Goal: Task Accomplishment & Management: Manage account settings

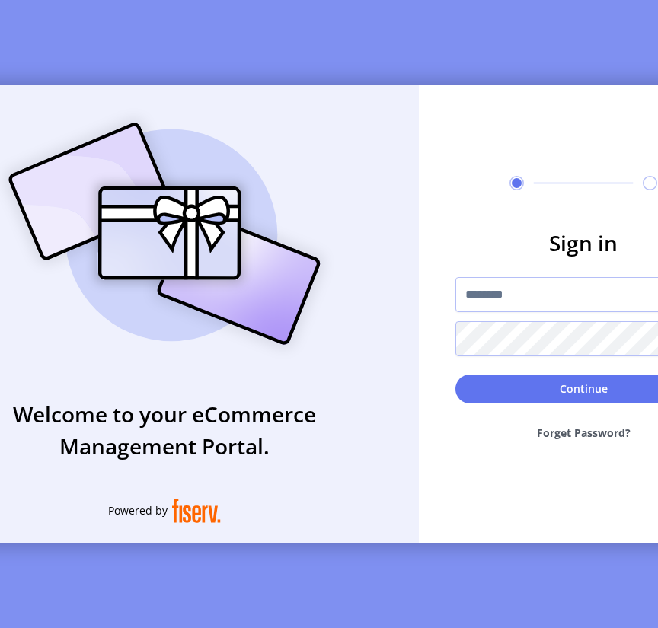
click at [513, 300] on input "text" at bounding box center [584, 294] width 256 height 35
type input "**********"
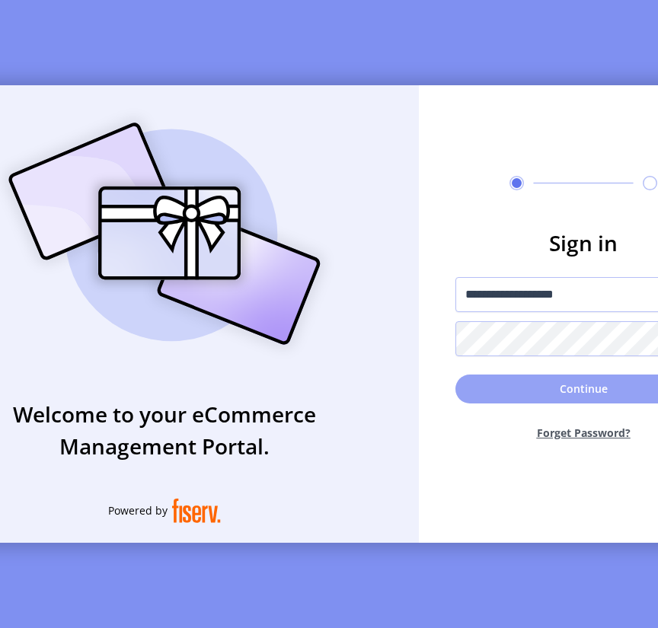
click at [517, 395] on button "Continue" at bounding box center [584, 389] width 256 height 29
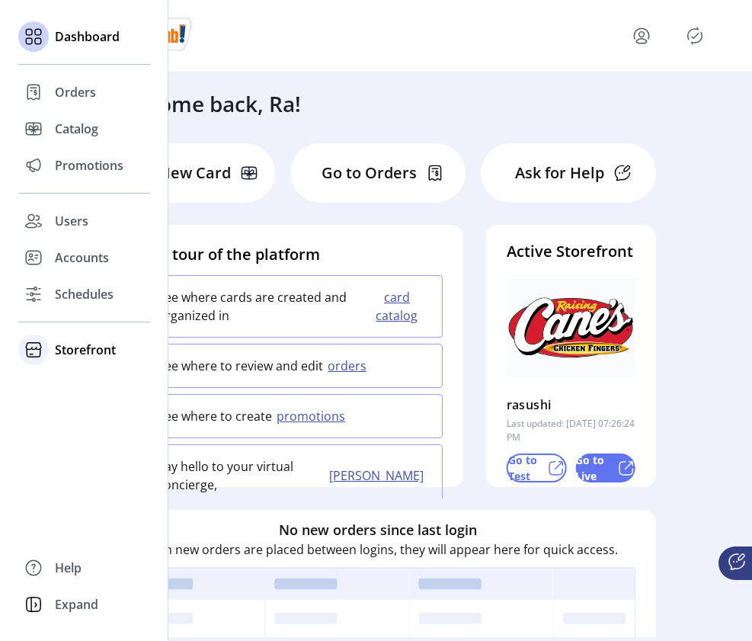
click at [89, 344] on span "Storefront" at bounding box center [85, 350] width 61 height 18
click at [65, 458] on div "Dashboard Orders Catalog Promotions Users Accounts Schedules Storefront Configu…" at bounding box center [84, 320] width 168 height 641
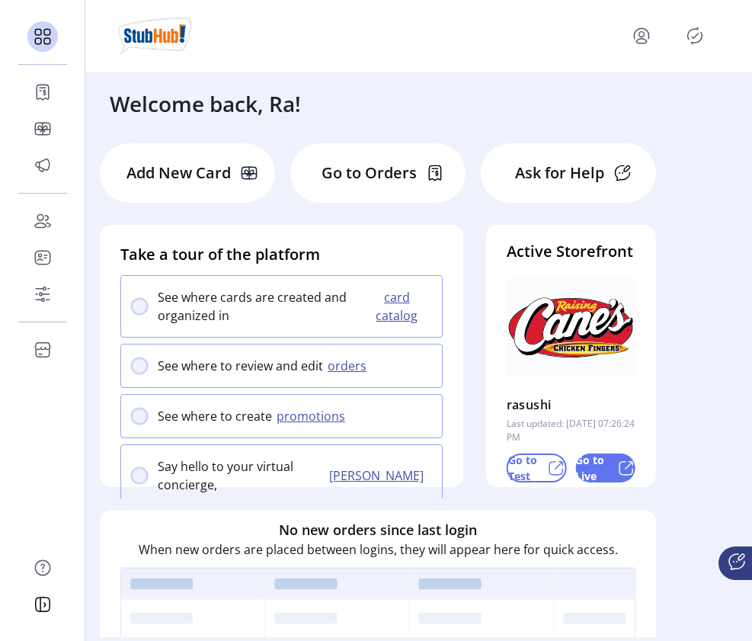
click at [296, 57] on div at bounding box center [418, 36] width 667 height 72
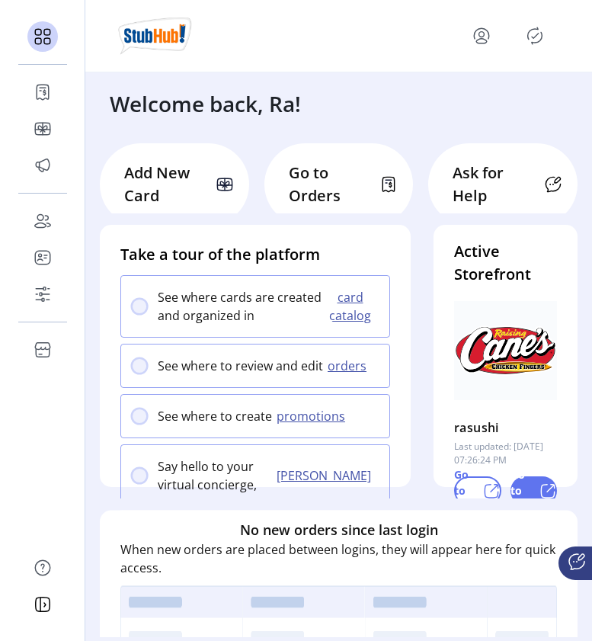
click at [539, 35] on icon "Publisher Panel" at bounding box center [535, 36] width 24 height 24
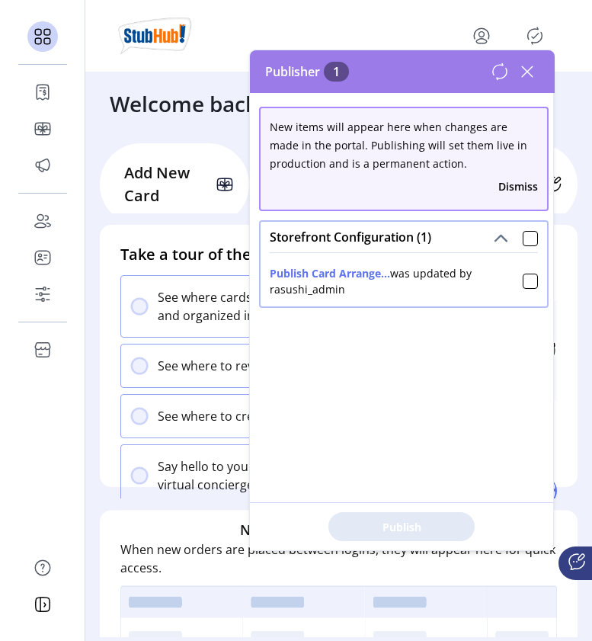
click at [535, 75] on icon at bounding box center [527, 71] width 24 height 24
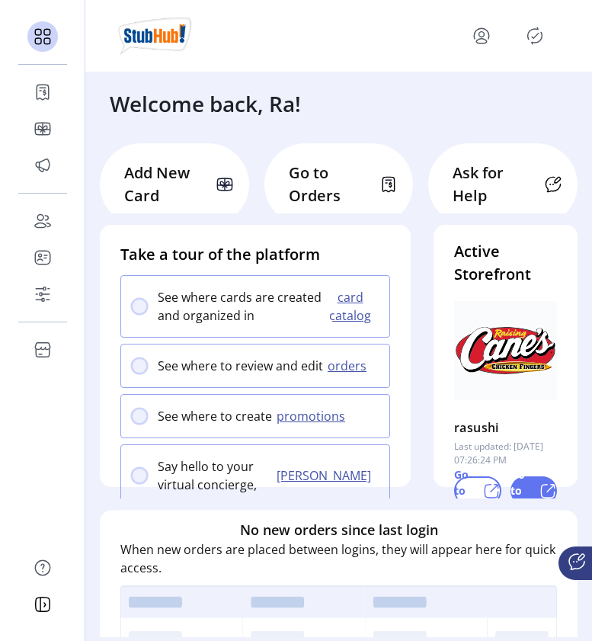
click at [539, 30] on icon "Publisher Panel" at bounding box center [535, 36] width 24 height 24
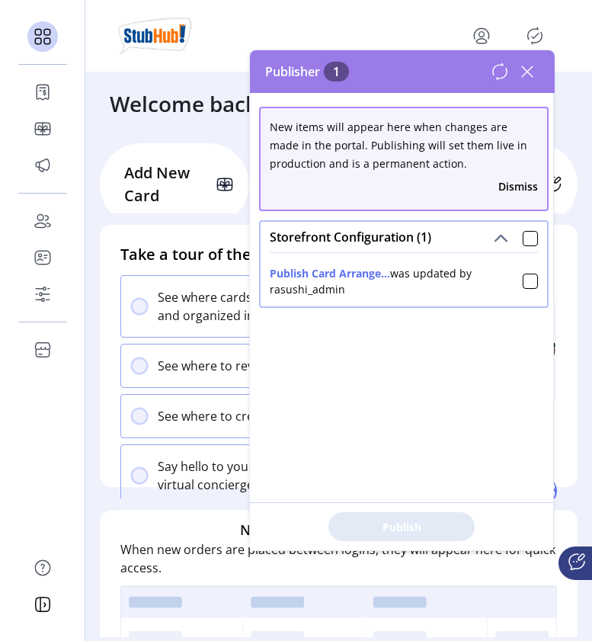
click at [527, 77] on icon at bounding box center [527, 71] width 24 height 24
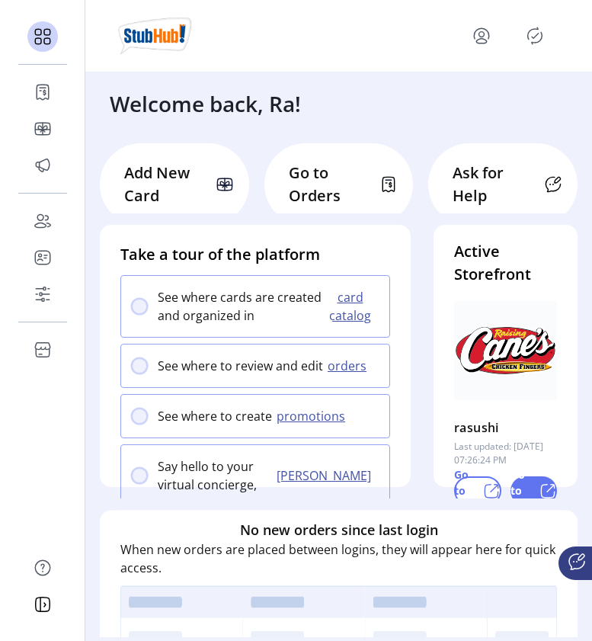
click at [482, 38] on icon "menu" at bounding box center [481, 36] width 24 height 24
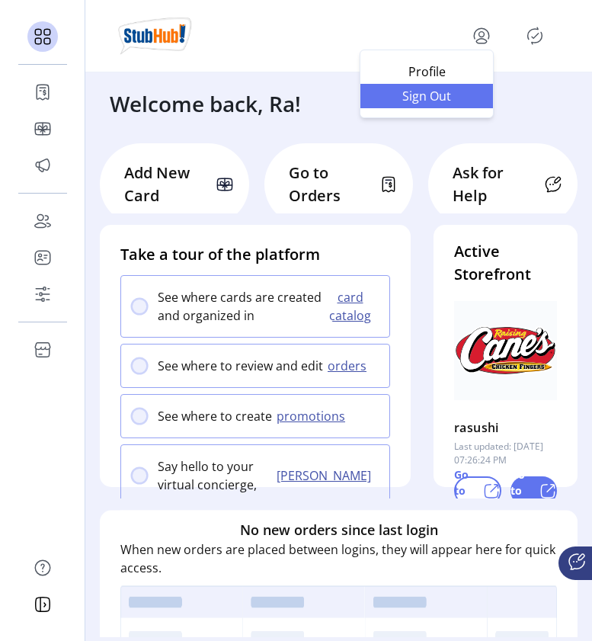
click at [472, 101] on span "Sign Out" at bounding box center [426, 96] width 114 height 12
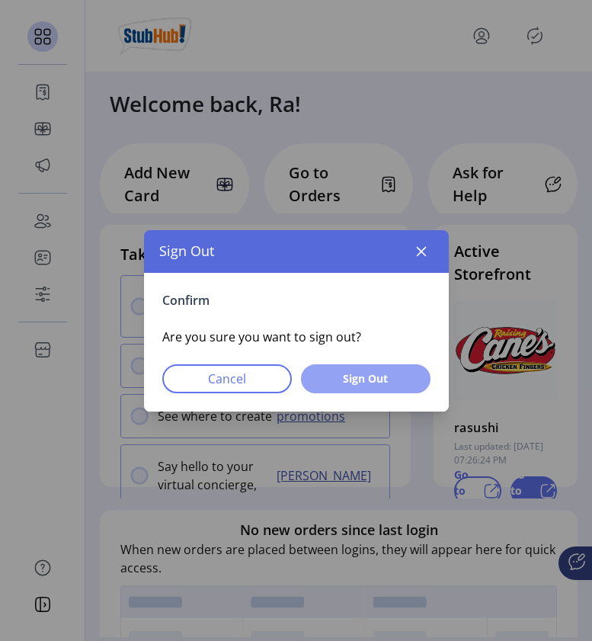
click at [398, 375] on span "Sign Out" at bounding box center [366, 378] width 90 height 16
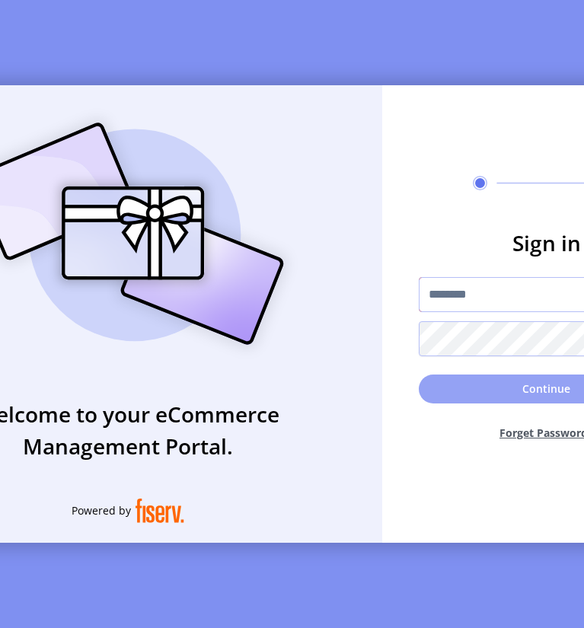
type input "**********"
click at [509, 392] on button "Continue" at bounding box center [547, 389] width 256 height 29
